Goal: Check status: Check status

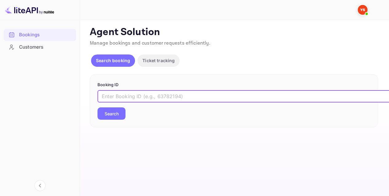
click at [135, 92] on input "text" at bounding box center [252, 96] width 308 height 12
paste input "9580625"
type input "9580625"
click at [109, 116] on button "Search" at bounding box center [112, 113] width 28 height 12
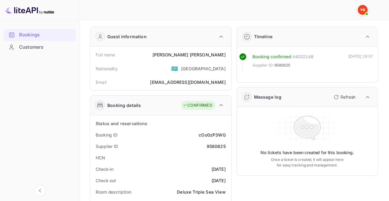
scroll to position [31, 0]
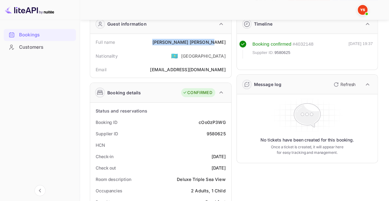
drag, startPoint x: 215, startPoint y: 38, endPoint x: 228, endPoint y: 39, distance: 12.3
click at [228, 39] on div "Full name [PERSON_NAME]" at bounding box center [161, 41] width 136 height 11
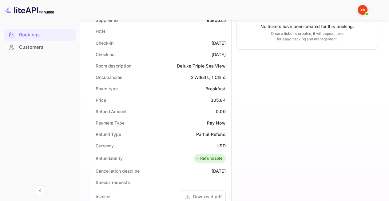
scroll to position [154, 0]
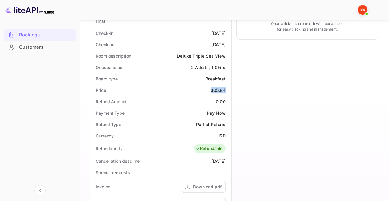
drag, startPoint x: 211, startPoint y: 87, endPoint x: 225, endPoint y: 88, distance: 14.2
click at [226, 89] on div "Price 305.84" at bounding box center [161, 89] width 136 height 11
copy div "305.84"
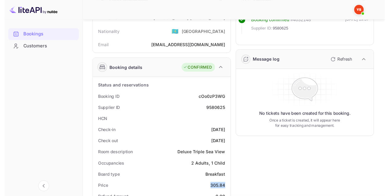
scroll to position [0, 0]
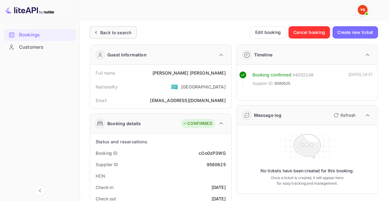
click at [114, 29] on div "Back to search" at bounding box center [115, 32] width 31 height 6
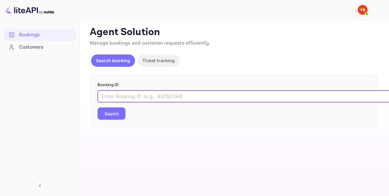
click at [137, 99] on input "text" at bounding box center [252, 96] width 308 height 12
paste input "7454965"
type input "7454965"
click at [116, 111] on button "Search" at bounding box center [112, 113] width 28 height 12
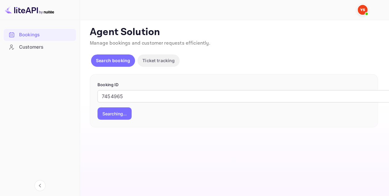
scroll to position [5, 0]
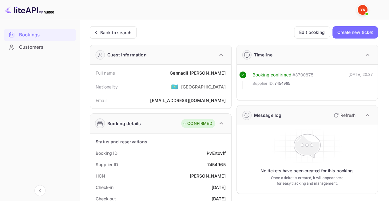
drag, startPoint x: 168, startPoint y: 70, endPoint x: 227, endPoint y: 71, distance: 58.5
click at [227, 71] on div "Full name [PERSON_NAME]" at bounding box center [161, 72] width 136 height 11
copy div "[PERSON_NAME]"
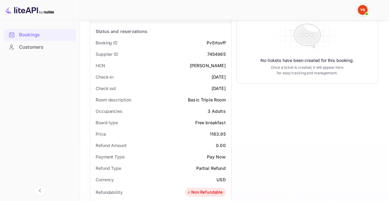
scroll to position [123, 0]
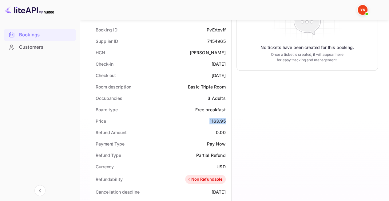
drag, startPoint x: 203, startPoint y: 120, endPoint x: 227, endPoint y: 121, distance: 24.0
click at [227, 121] on div "Price 1163.95" at bounding box center [161, 120] width 136 height 11
copy div "1163.95"
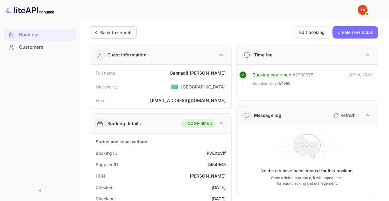
click at [104, 34] on div "Back to search" at bounding box center [115, 32] width 31 height 6
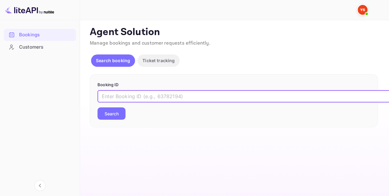
click at [153, 91] on input "text" at bounding box center [252, 96] width 308 height 12
paste input "9582381"
type input "9582381"
click at [116, 110] on button "Search" at bounding box center [112, 113] width 28 height 12
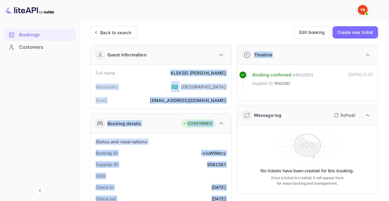
drag, startPoint x: 177, startPoint y: 71, endPoint x: 237, endPoint y: 71, distance: 60.0
click at [227, 71] on div "Full name [PERSON_NAME]" at bounding box center [161, 72] width 136 height 11
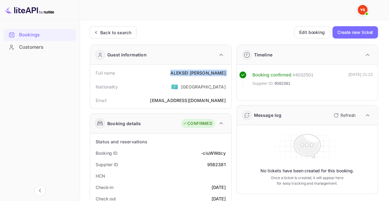
drag, startPoint x: 227, startPoint y: 71, endPoint x: 177, endPoint y: 71, distance: 49.9
click at [177, 71] on div "Full name [PERSON_NAME]" at bounding box center [161, 72] width 136 height 11
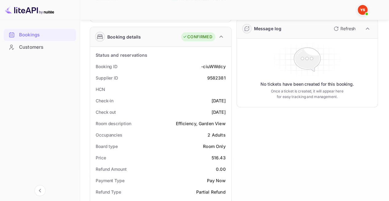
scroll to position [123, 0]
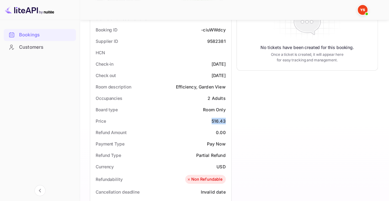
drag, startPoint x: 206, startPoint y: 121, endPoint x: 228, endPoint y: 120, distance: 22.5
click at [228, 120] on div "Price 516.43" at bounding box center [161, 120] width 136 height 11
copy div "516.43"
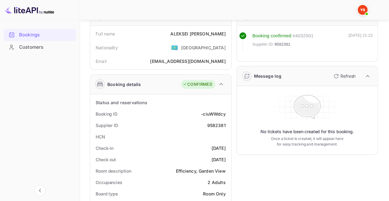
scroll to position [0, 0]
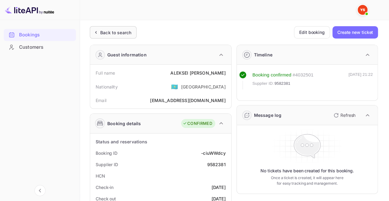
click at [120, 30] on div "Back to search" at bounding box center [115, 32] width 31 height 6
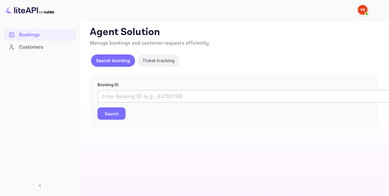
click at [143, 91] on input "text" at bounding box center [252, 96] width 308 height 12
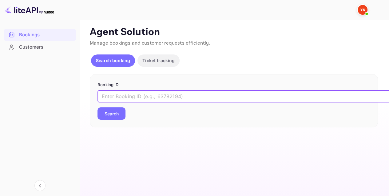
paste input "9100571"
type input "9100571"
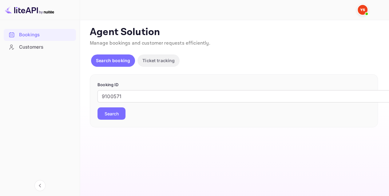
click at [113, 109] on button "Search" at bounding box center [112, 113] width 28 height 12
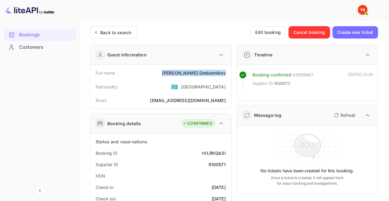
drag, startPoint x: 184, startPoint y: 73, endPoint x: 226, endPoint y: 74, distance: 41.6
click at [226, 74] on div "Full name [PERSON_NAME]" at bounding box center [161, 72] width 136 height 11
copy div "[PERSON_NAME]"
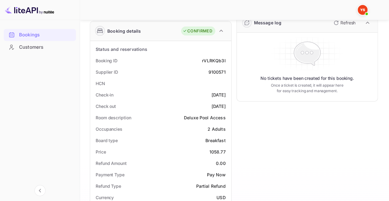
scroll to position [123, 0]
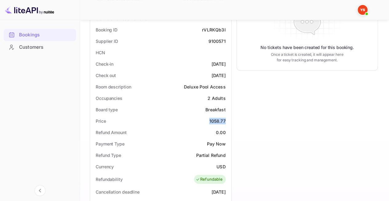
drag, startPoint x: 206, startPoint y: 118, endPoint x: 226, endPoint y: 119, distance: 19.4
click at [226, 119] on div "Price 1058.77" at bounding box center [161, 120] width 136 height 11
copy div "1058.77"
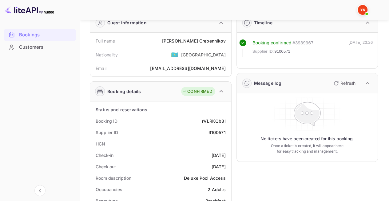
scroll to position [0, 0]
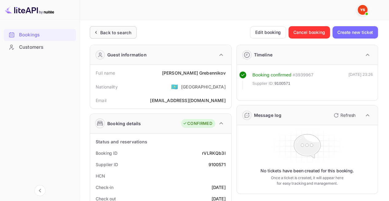
click at [108, 35] on div "Back to search" at bounding box center [113, 32] width 47 height 12
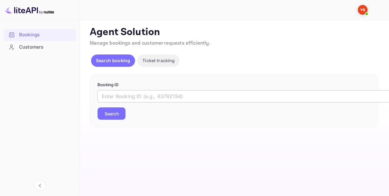
click at [157, 96] on input "text" at bounding box center [252, 96] width 308 height 12
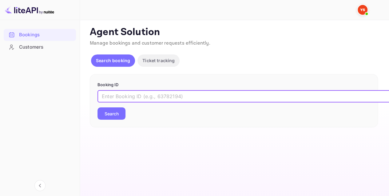
paste input "9337672"
type input "9337672"
click at [116, 115] on button "Search" at bounding box center [112, 113] width 28 height 12
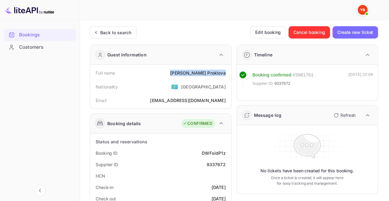
drag, startPoint x: 194, startPoint y: 75, endPoint x: 225, endPoint y: 74, distance: 31.4
click at [225, 74] on div "Full name [PERSON_NAME]" at bounding box center [161, 72] width 136 height 11
copy div "[PERSON_NAME]"
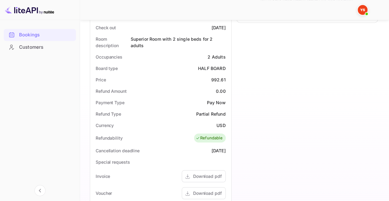
scroll to position [185, 0]
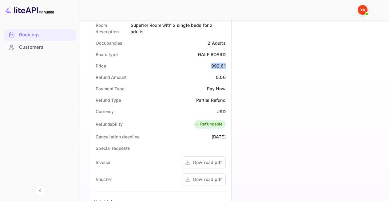
drag, startPoint x: 206, startPoint y: 67, endPoint x: 227, endPoint y: 66, distance: 20.3
click at [227, 66] on div "Price 992.61" at bounding box center [161, 65] width 136 height 11
copy div "992.61"
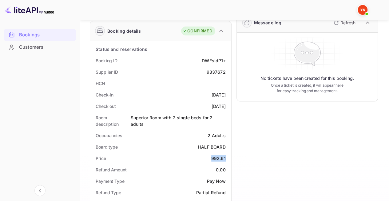
scroll to position [0, 0]
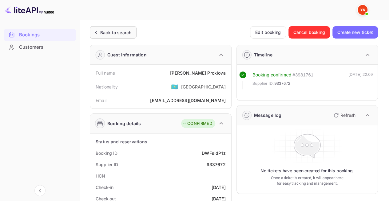
click at [101, 33] on div "Back to search" at bounding box center [115, 32] width 31 height 6
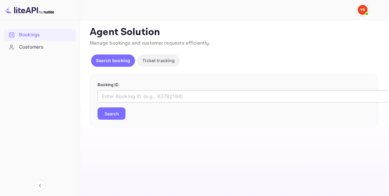
click at [133, 101] on input "text" at bounding box center [252, 96] width 308 height 12
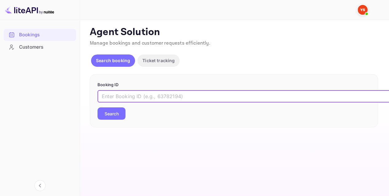
paste input "9527740"
type input "9527740"
click at [112, 110] on button "Search" at bounding box center [112, 113] width 28 height 12
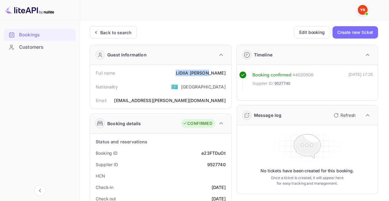
drag, startPoint x: 186, startPoint y: 75, endPoint x: 226, endPoint y: 74, distance: 40.0
click at [226, 74] on div "Full name [PERSON_NAME]" at bounding box center [161, 72] width 136 height 11
copy div "[PERSON_NAME]"
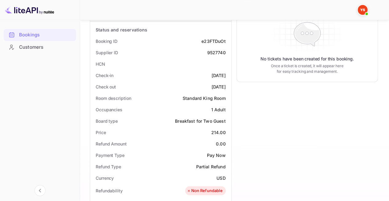
scroll to position [154, 0]
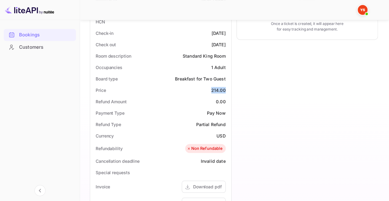
drag, startPoint x: 209, startPoint y: 88, endPoint x: 229, endPoint y: 92, distance: 21.0
click at [229, 92] on div "Status and reservations Booking ID e23FTDuOt Supplier ID 9527740 HCN Check-in […" at bounding box center [160, 157] width 141 height 357
copy div "214.00"
